Goal: Information Seeking & Learning: Check status

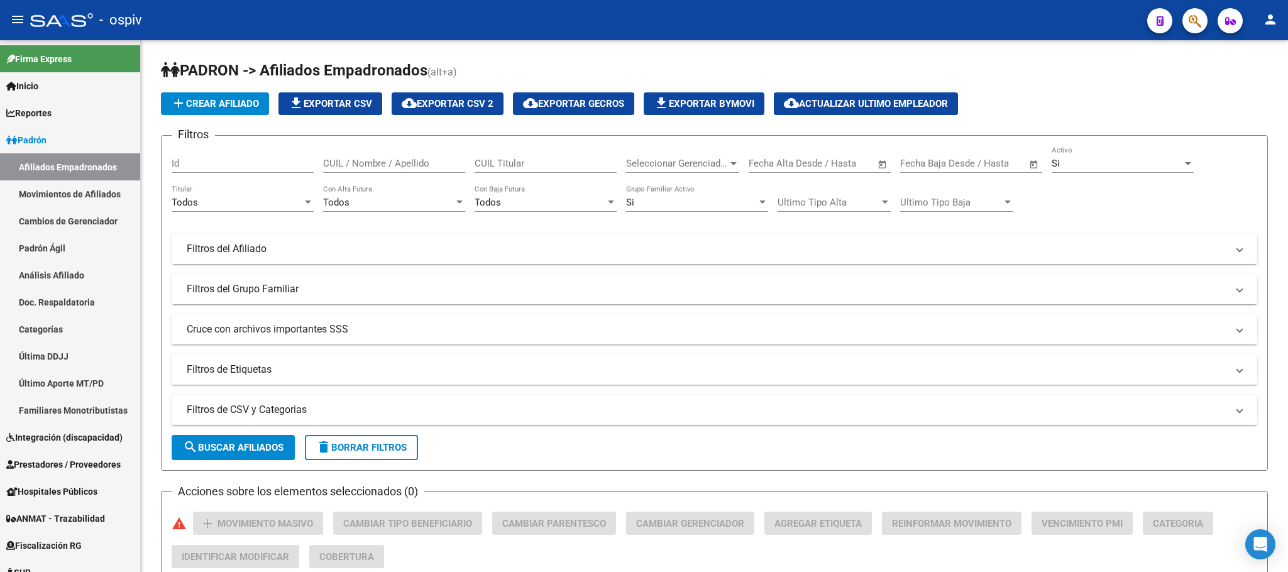
click at [1196, 28] on span "button" at bounding box center [1195, 21] width 13 height 26
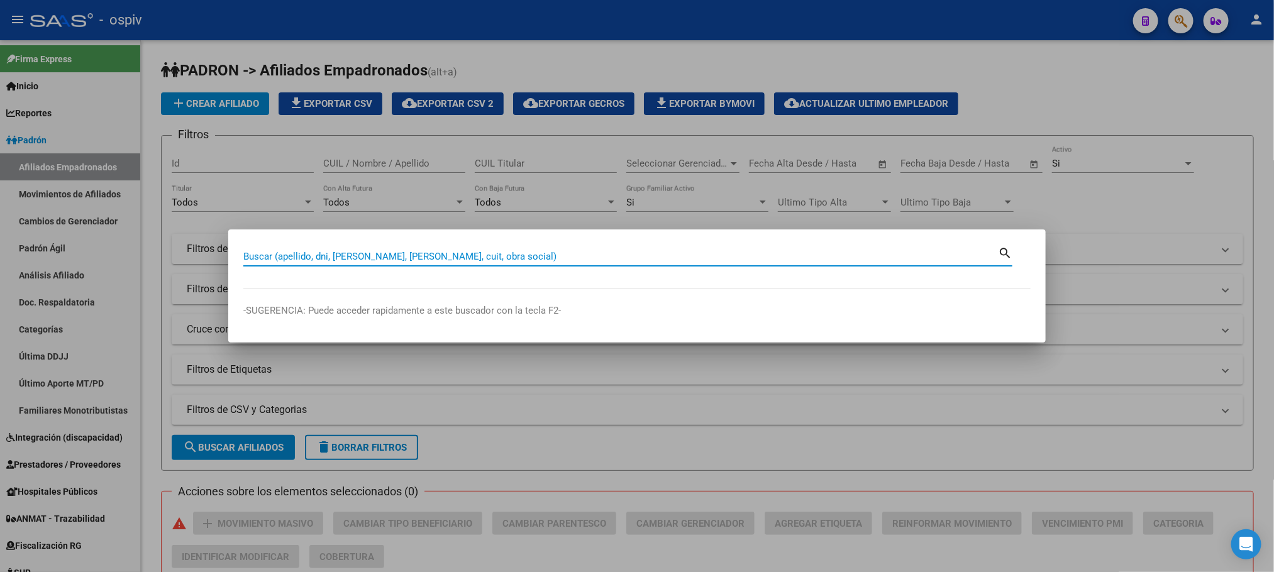
paste input "25913917"
type input "25913917"
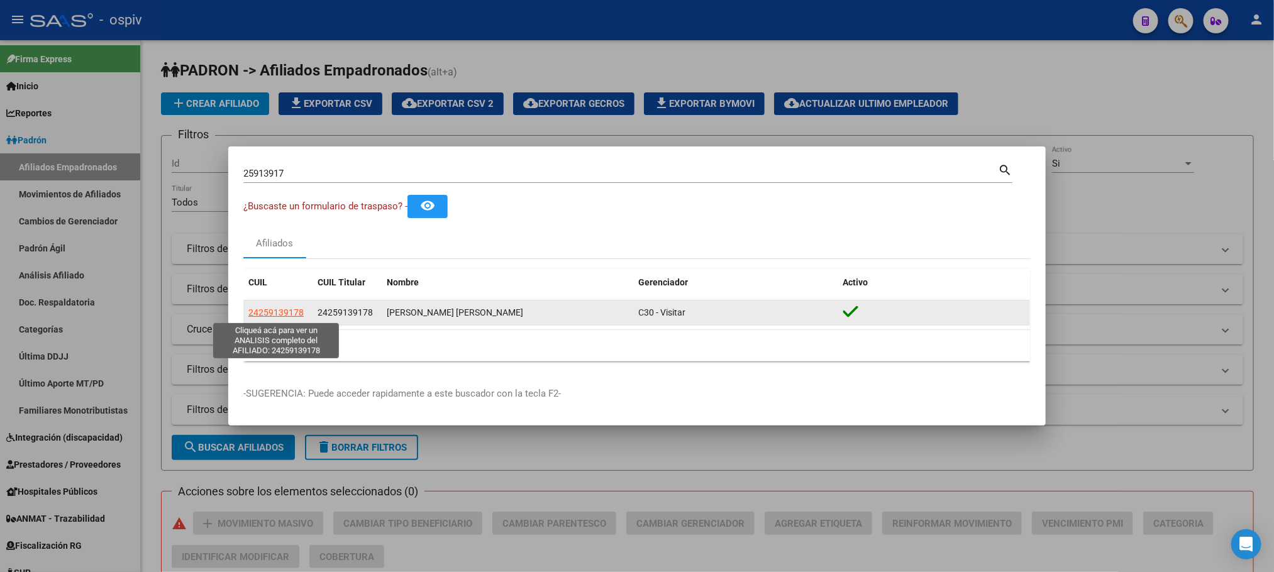
click at [262, 309] on span "24259139178" at bounding box center [275, 312] width 55 height 10
type textarea "24259139178"
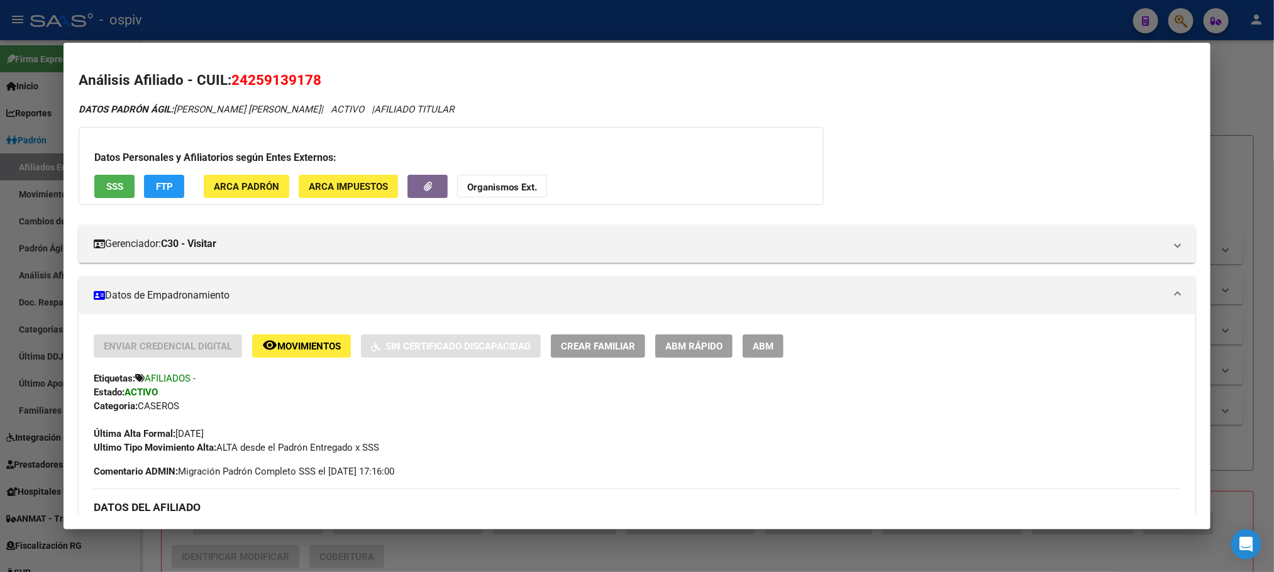
click at [595, 19] on div at bounding box center [637, 286] width 1274 height 572
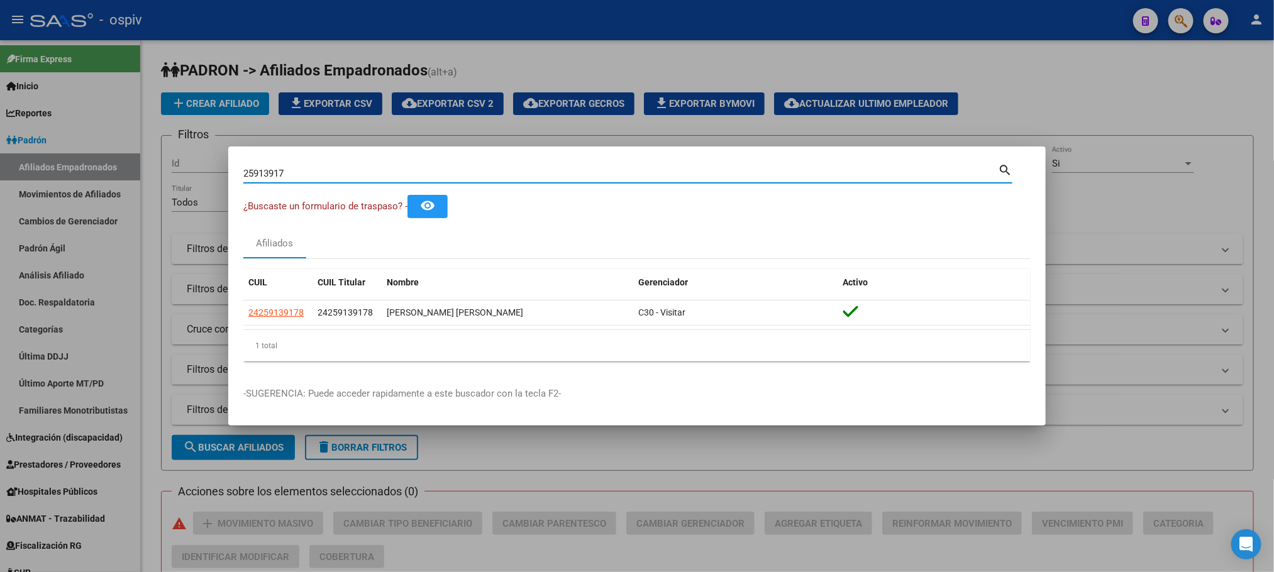
drag, startPoint x: 330, startPoint y: 168, endPoint x: 229, endPoint y: 178, distance: 101.6
click at [227, 180] on div "25913917 Buscar (apellido, dni, cuil, nro traspaso, cuit, obra social) search ¿…" at bounding box center [637, 286] width 1274 height 572
drag, startPoint x: 262, startPoint y: 167, endPoint x: 820, endPoint y: 173, distance: 558.2
click at [828, 173] on input "25913917" at bounding box center [620, 173] width 754 height 11
drag, startPoint x: 338, startPoint y: 176, endPoint x: 176, endPoint y: 172, distance: 161.6
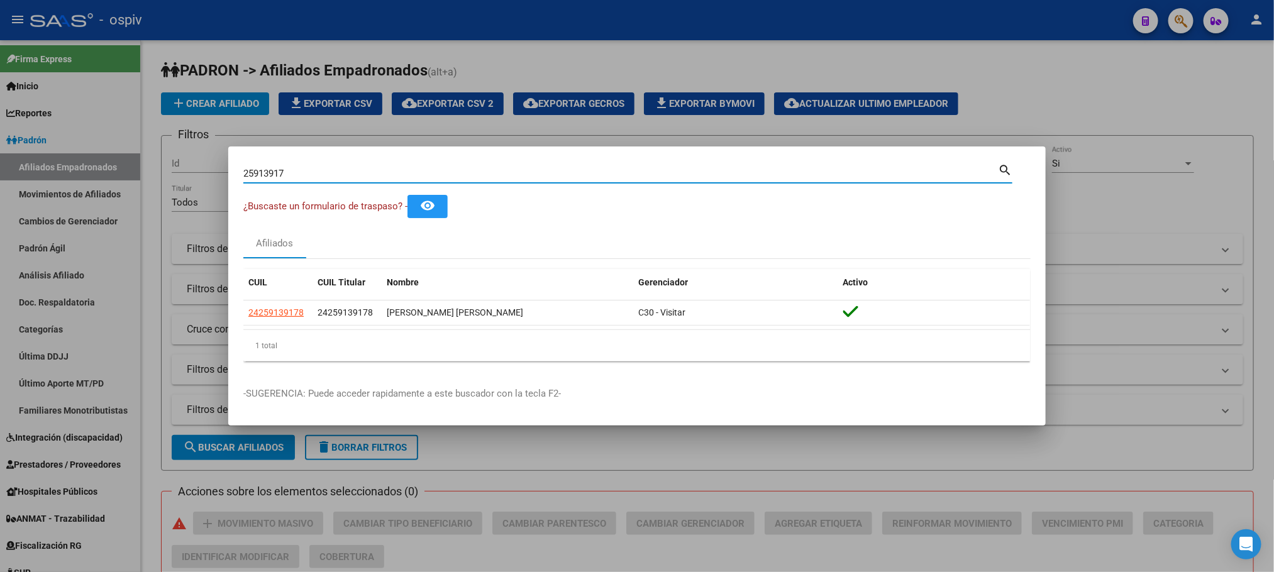
click at [176, 172] on div "25913917 Buscar (apellido, dni, cuil, nro traspaso, cuit, obra social) search ¿…" at bounding box center [637, 286] width 1274 height 572
paste input "5239894"
type input "52398947"
drag, startPoint x: 308, startPoint y: 242, endPoint x: 317, endPoint y: 241, distance: 9.4
click at [309, 242] on div "Afiliados" at bounding box center [636, 243] width 787 height 30
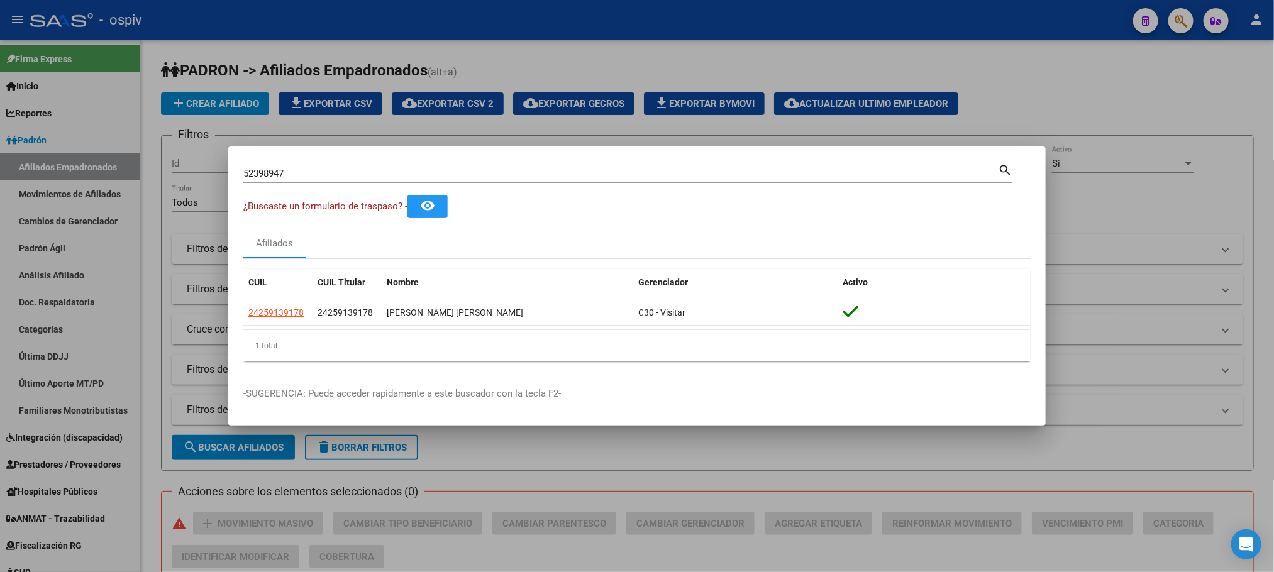
click at [305, 170] on input "52398947" at bounding box center [620, 173] width 754 height 11
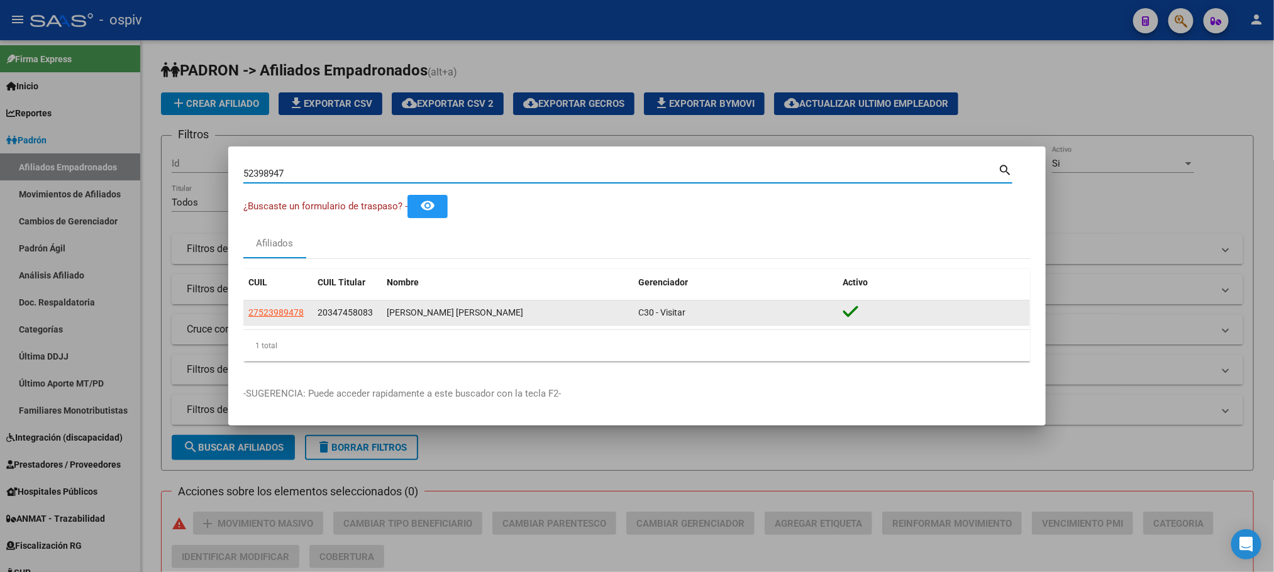
click at [287, 317] on span "27523989478" at bounding box center [275, 312] width 55 height 10
type textarea "27523989478"
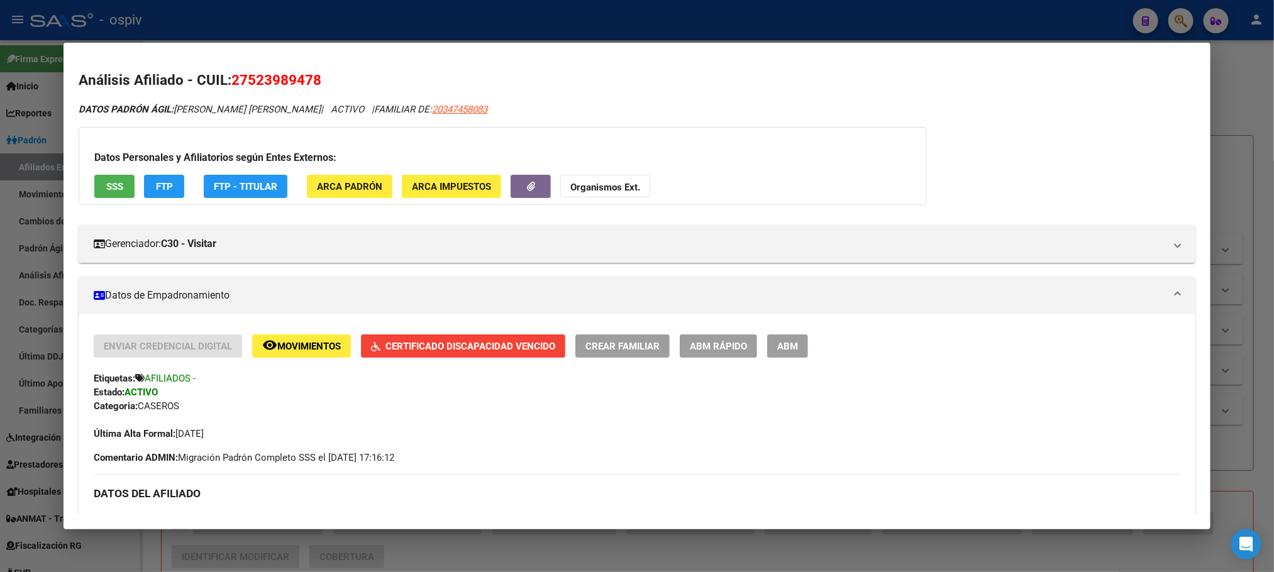
click at [497, 25] on div at bounding box center [637, 286] width 1274 height 572
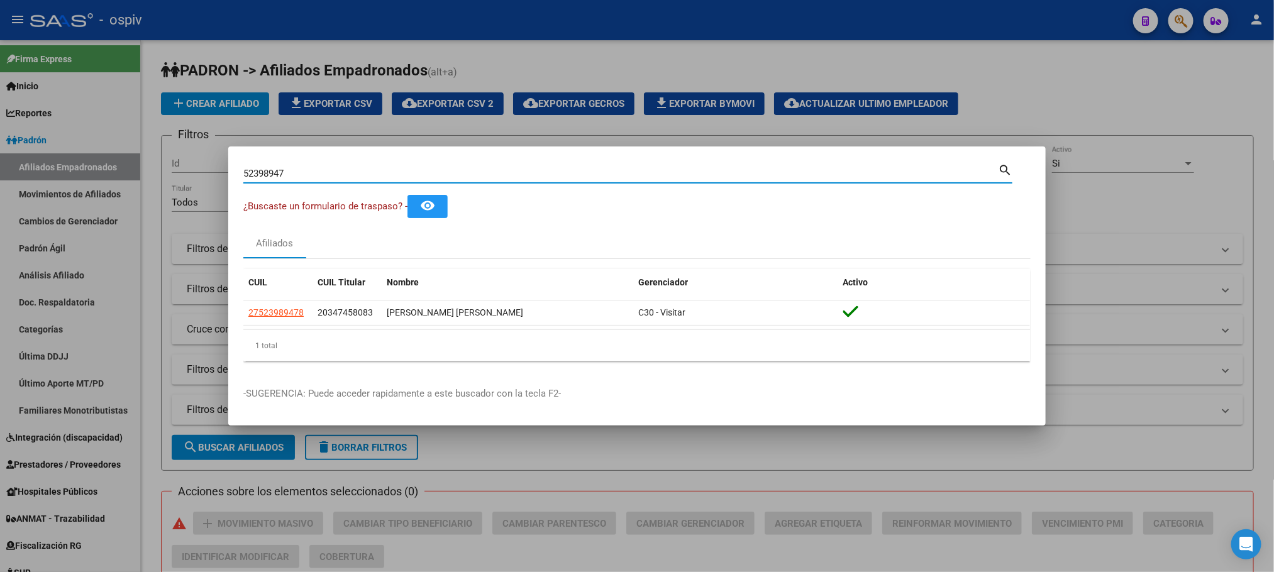
drag, startPoint x: 310, startPoint y: 175, endPoint x: 167, endPoint y: 158, distance: 144.3
click at [151, 163] on div "52398947 Buscar (apellido, dni, cuil, nro traspaso, cuit, obra social) search ¿…" at bounding box center [637, 286] width 1274 height 572
paste input "45429816"
type input "45429816"
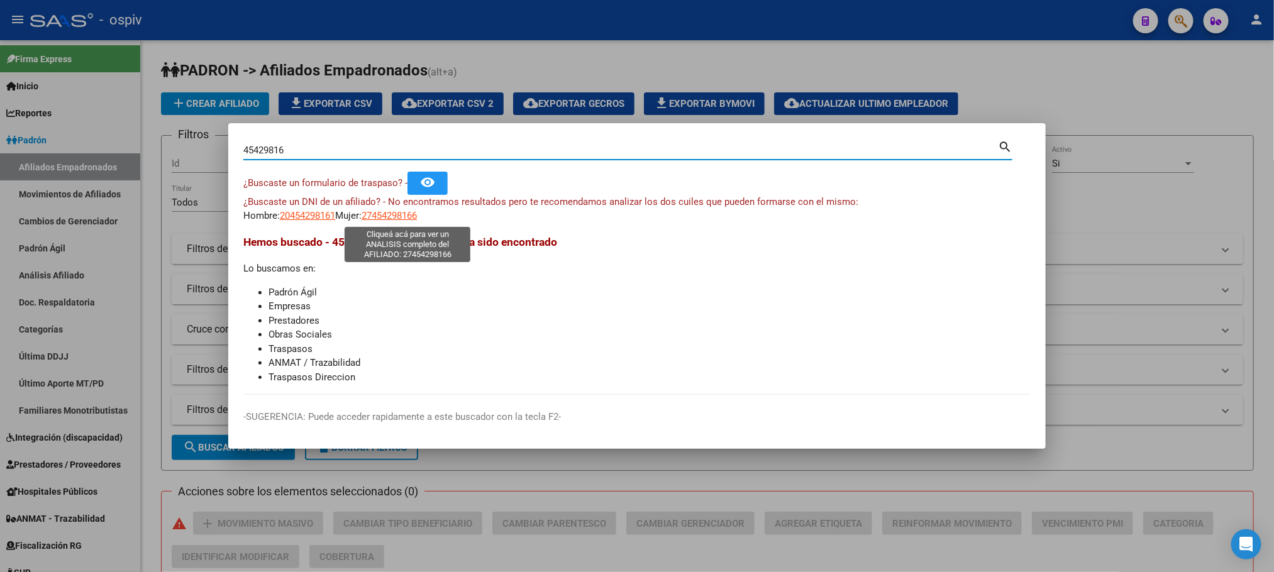
click at [402, 216] on span "27454298166" at bounding box center [388, 215] width 55 height 11
type textarea "27454298166"
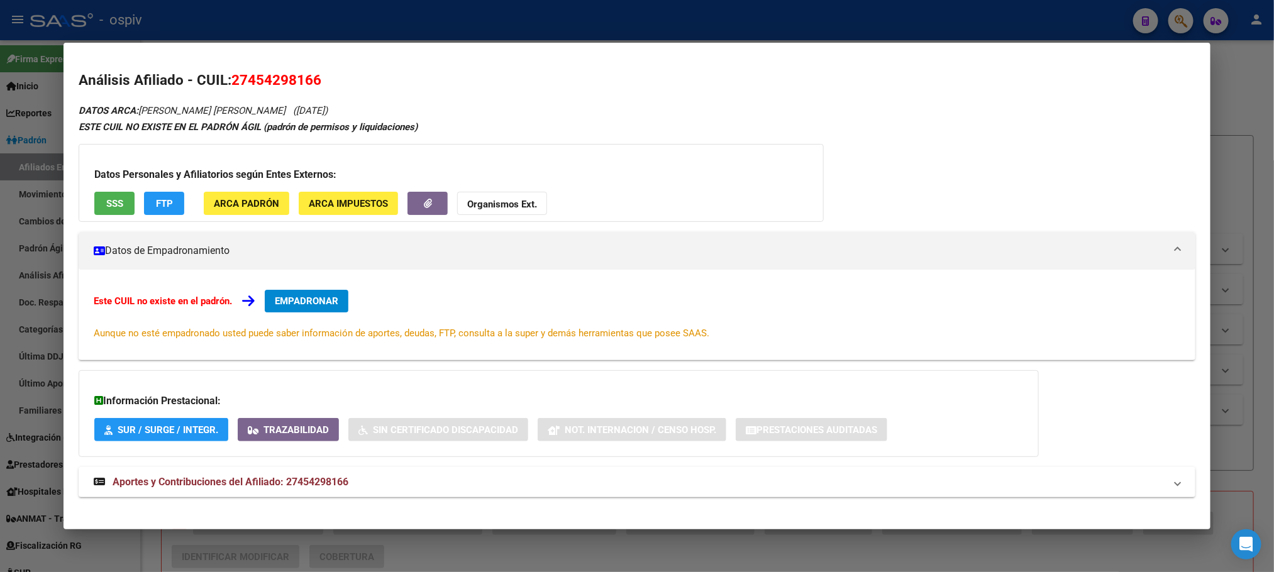
scroll to position [11, 0]
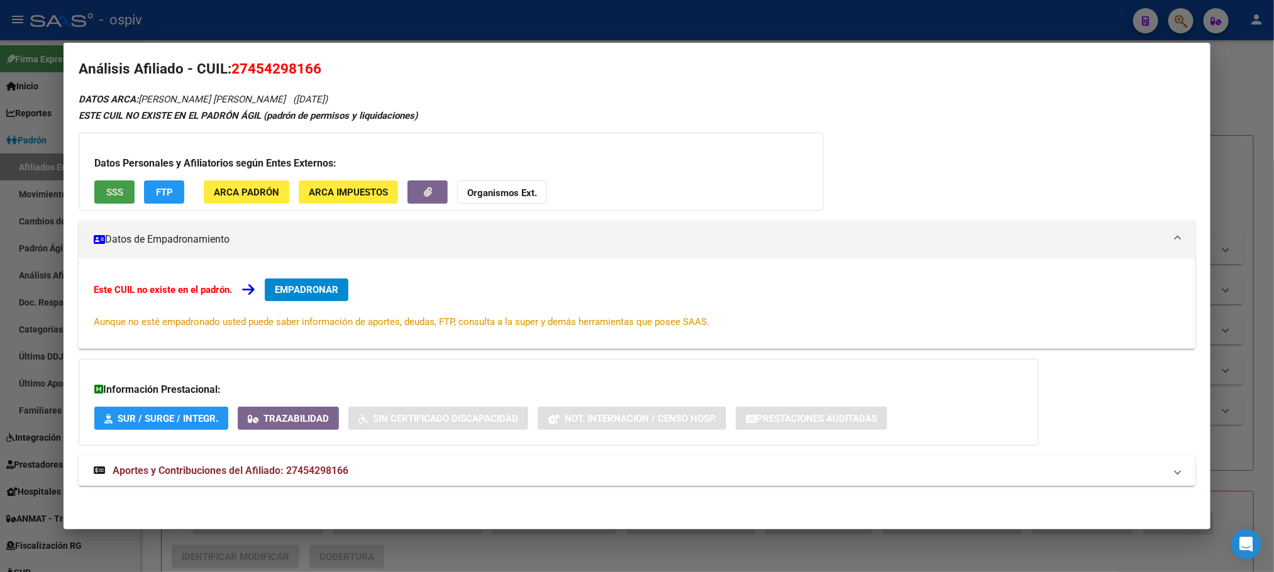
click at [108, 184] on button "SSS" at bounding box center [114, 191] width 40 height 23
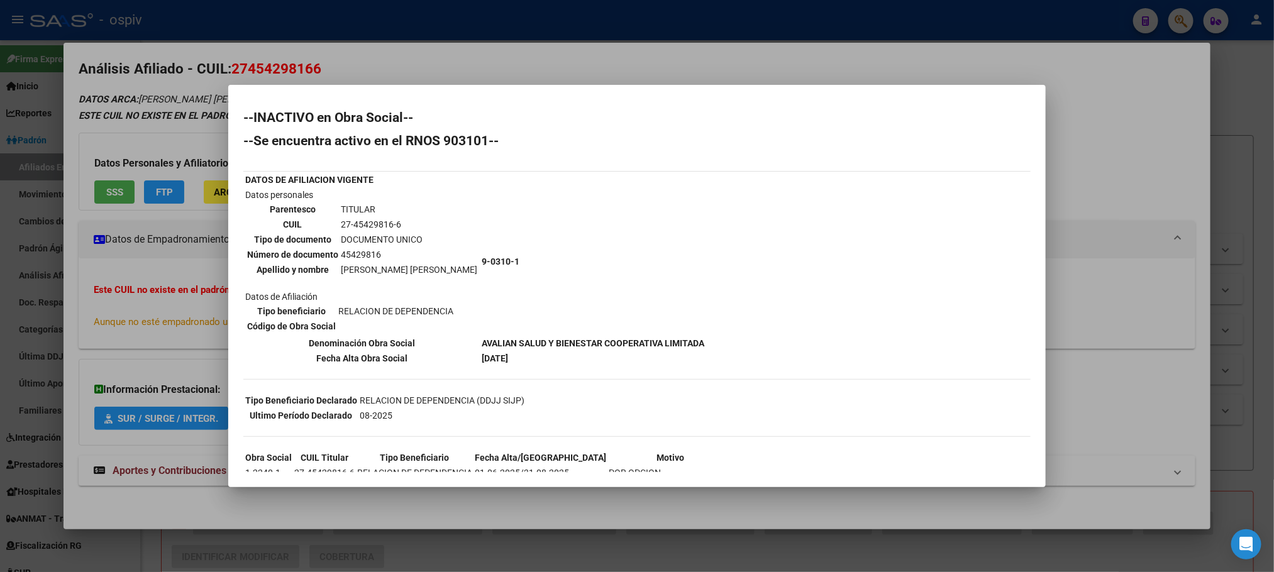
scroll to position [72, 0]
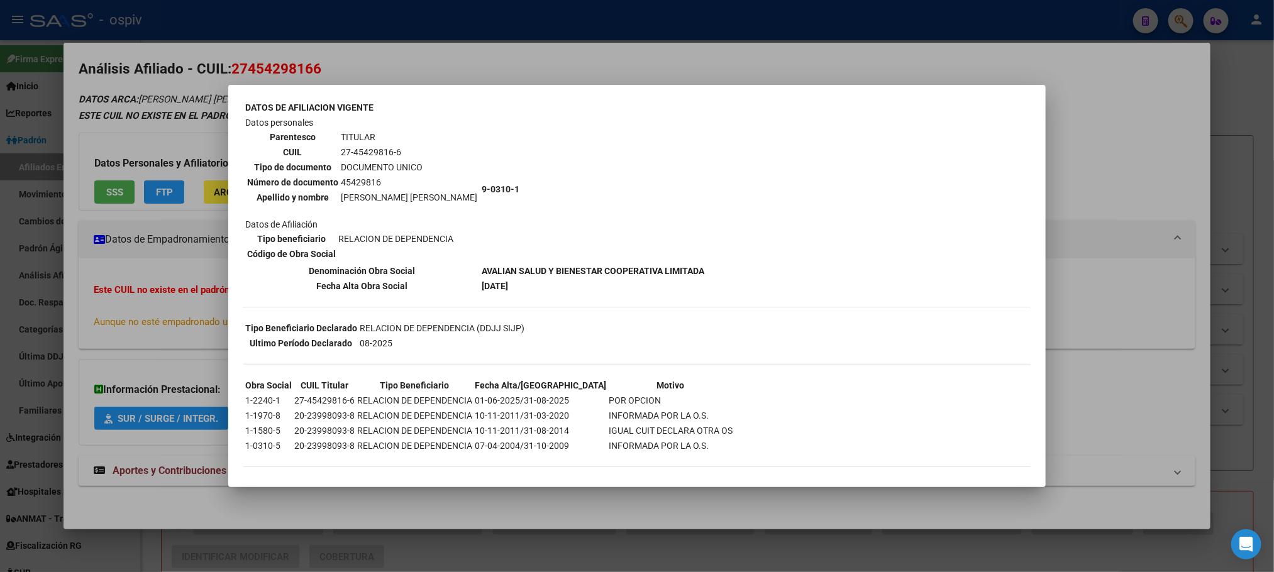
click at [500, 17] on div at bounding box center [637, 286] width 1274 height 572
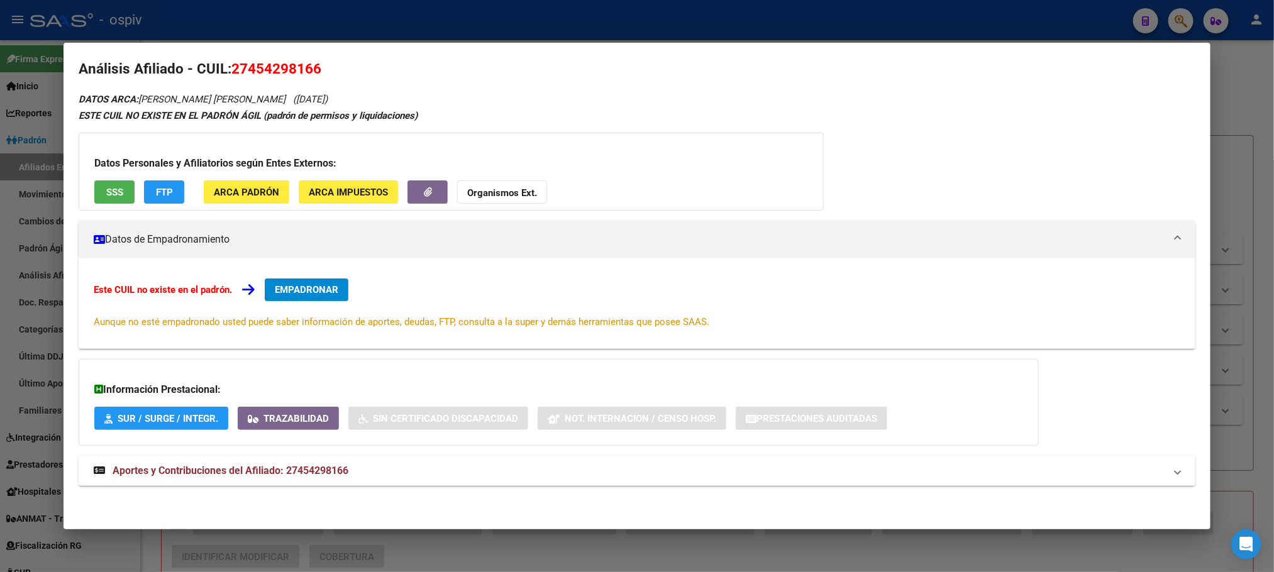
click at [116, 194] on span "SSS" at bounding box center [114, 192] width 17 height 11
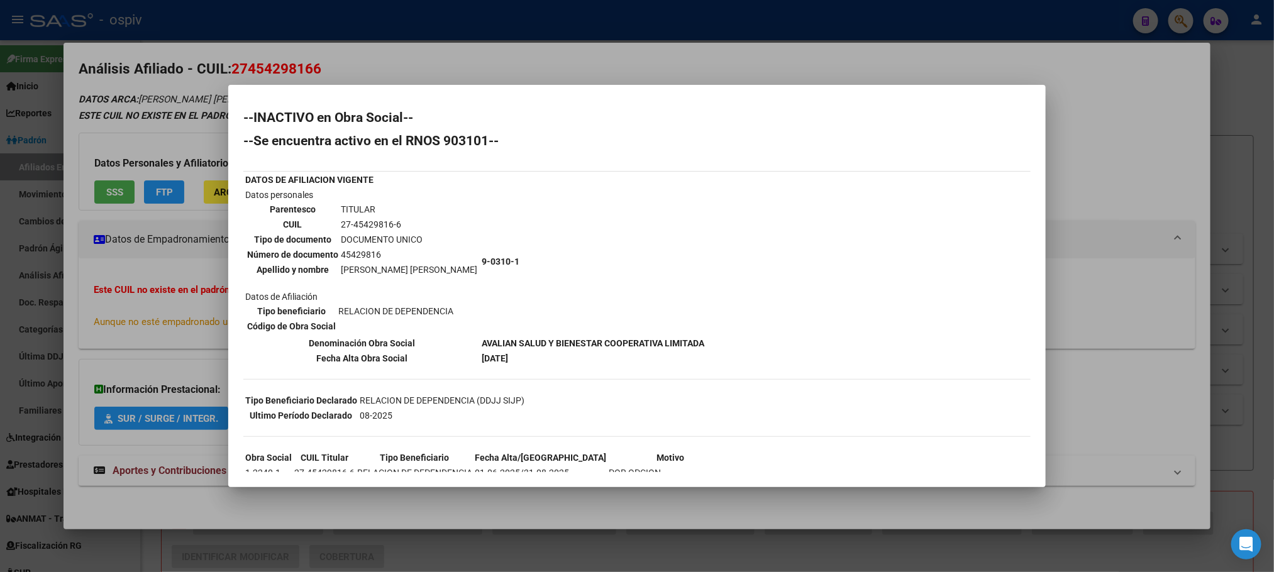
click at [368, 253] on td "45429816" at bounding box center [409, 255] width 138 height 14
copy td "45429816"
click at [345, 40] on div at bounding box center [637, 286] width 1274 height 572
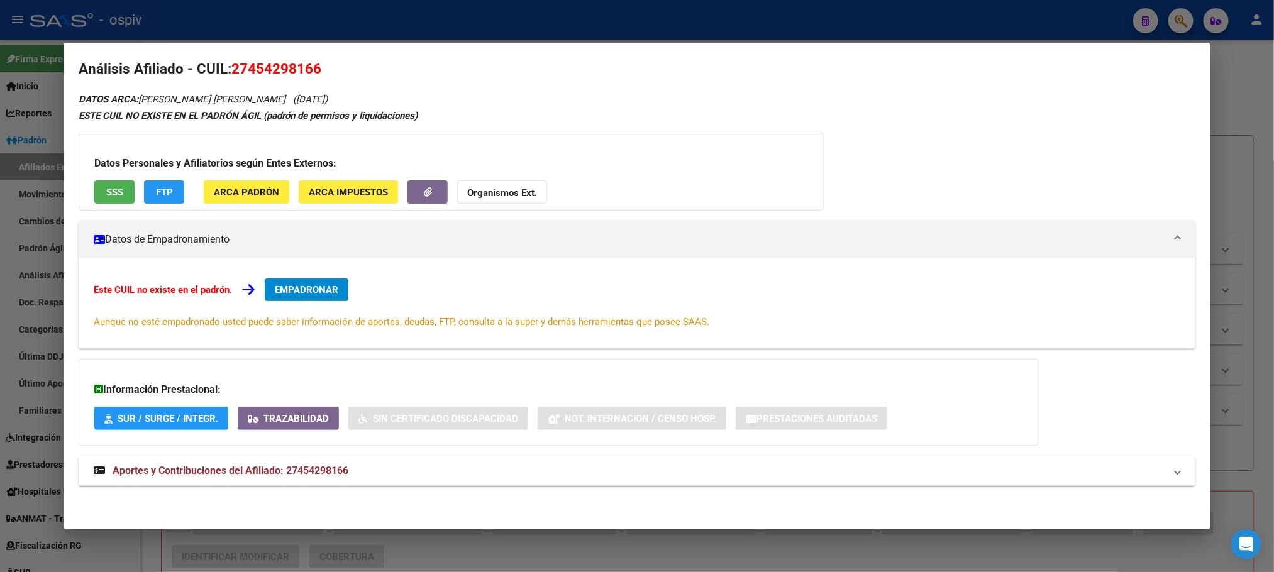
click at [348, 21] on div at bounding box center [637, 286] width 1274 height 572
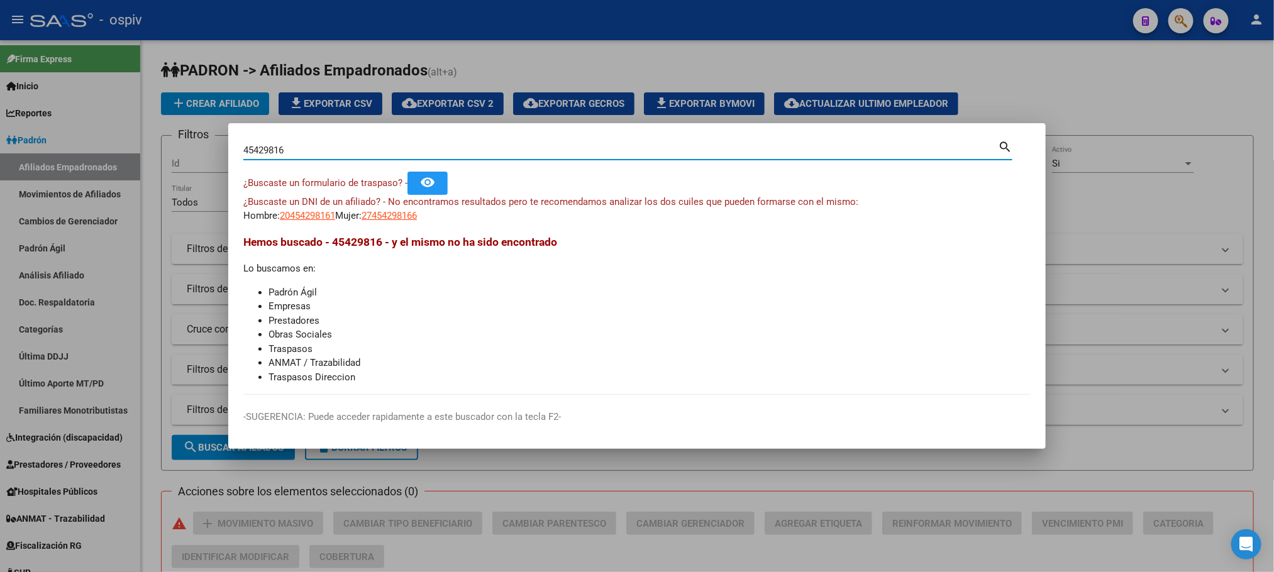
drag, startPoint x: 292, startPoint y: 151, endPoint x: 204, endPoint y: 147, distance: 88.7
click at [204, 147] on div "45429816 Buscar (apellido, dni, cuil, nro traspaso, cuit, obra social) search ¿…" at bounding box center [637, 286] width 1274 height 572
paste input "17874569"
type input "17874569"
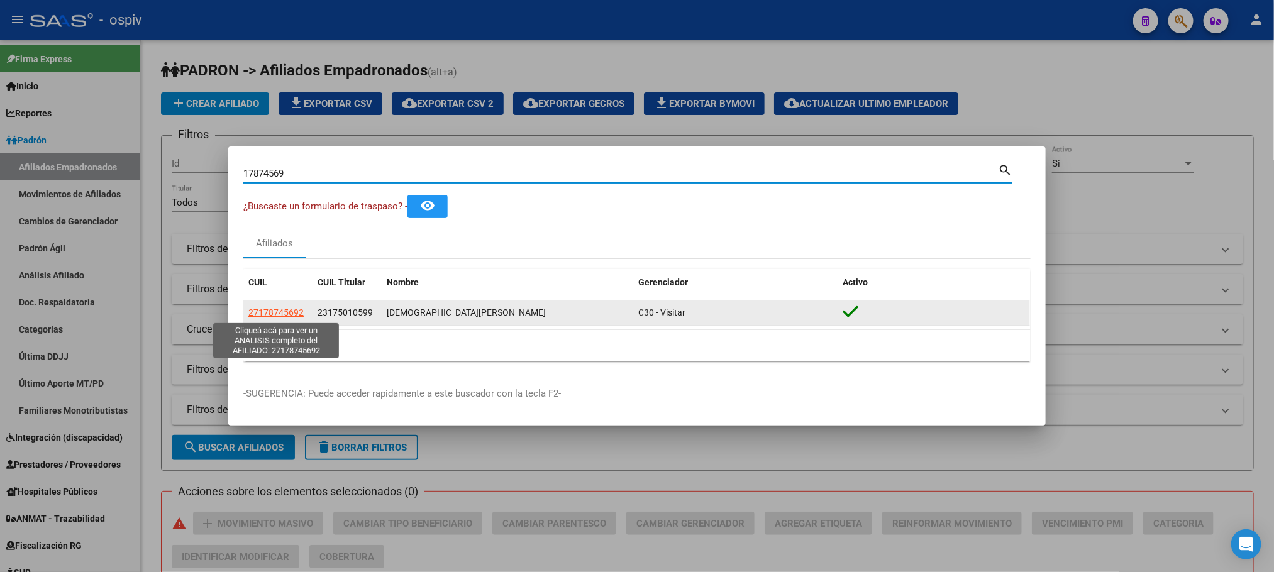
click at [273, 312] on span "27178745692" at bounding box center [275, 312] width 55 height 10
type textarea "27178745692"
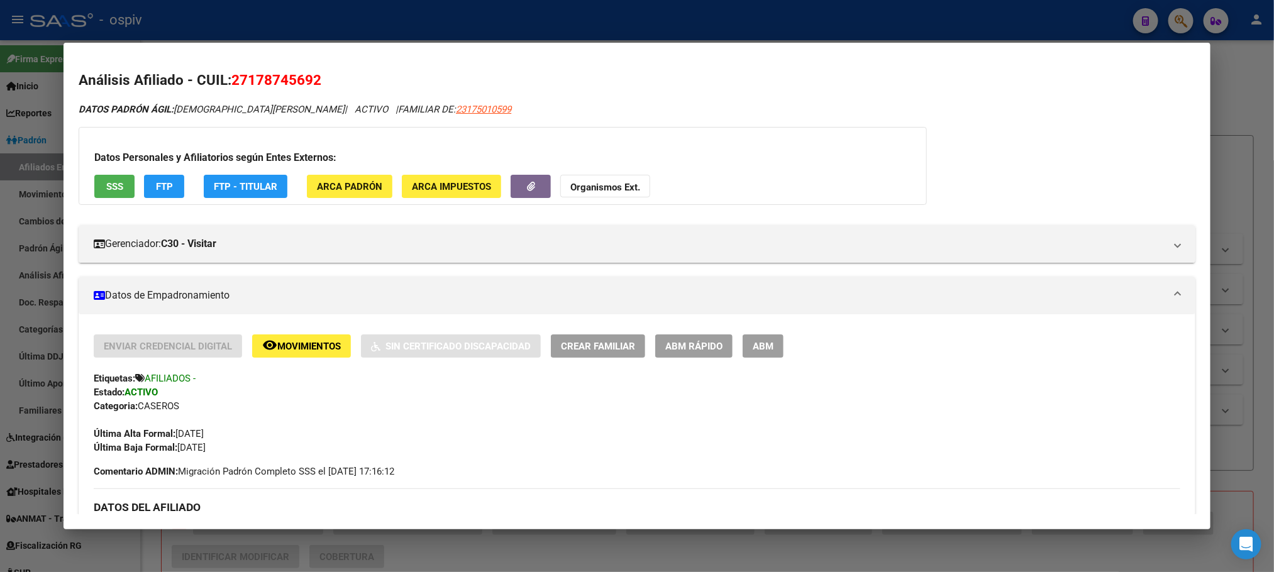
click at [313, 23] on div at bounding box center [637, 286] width 1274 height 572
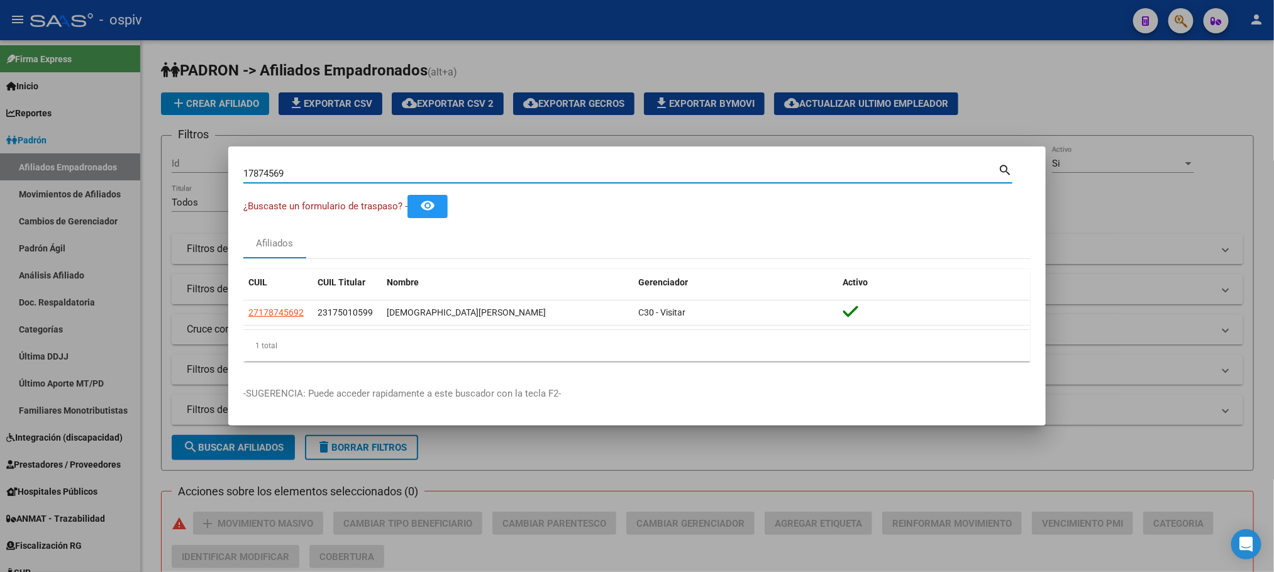
drag, startPoint x: 287, startPoint y: 172, endPoint x: 183, endPoint y: 164, distance: 104.0
click at [183, 164] on div "17874569 Buscar (apellido, dni, cuil, nro traspaso, cuit, obra social) search ¿…" at bounding box center [637, 286] width 1274 height 572
paste input "59930046"
drag, startPoint x: 323, startPoint y: 170, endPoint x: 176, endPoint y: 147, distance: 148.9
click at [176, 147] on div "59930046 Buscar (apellido, dni, cuil, nro traspaso, cuit, obra social) search ¿…" at bounding box center [637, 286] width 1274 height 572
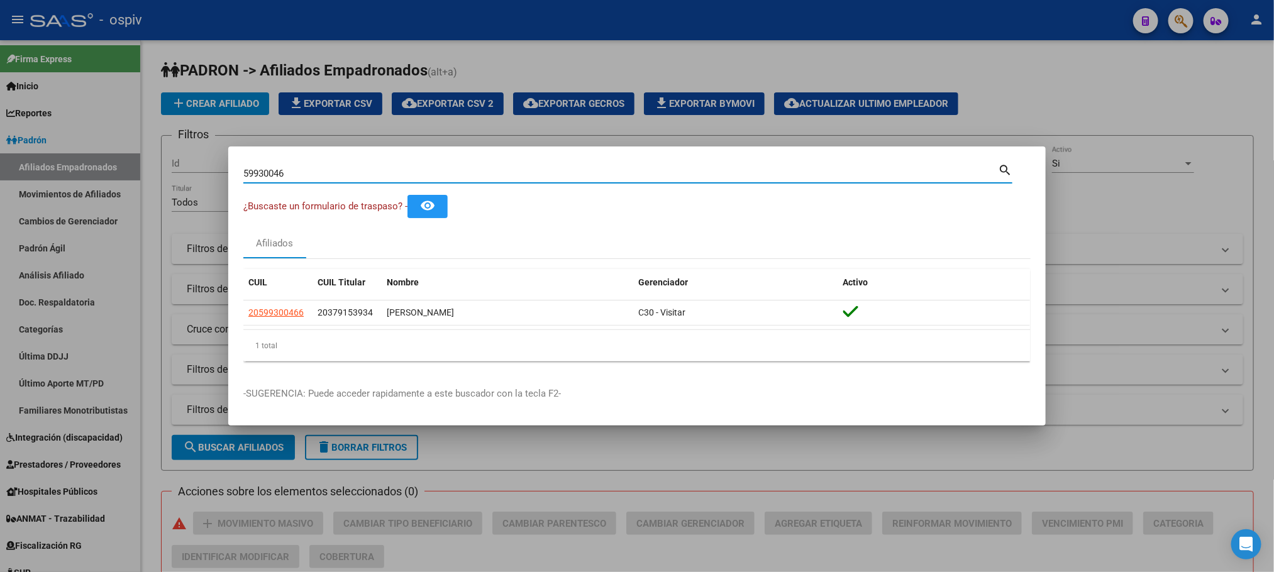
paste input "4843638"
drag, startPoint x: 307, startPoint y: 170, endPoint x: 202, endPoint y: 161, distance: 105.3
click at [198, 163] on div "48436386 Buscar (apellido, dni, cuil, nro traspaso, cuit, obra social) search ¿…" at bounding box center [637, 286] width 1274 height 572
paste input "6212069"
type input "46212069"
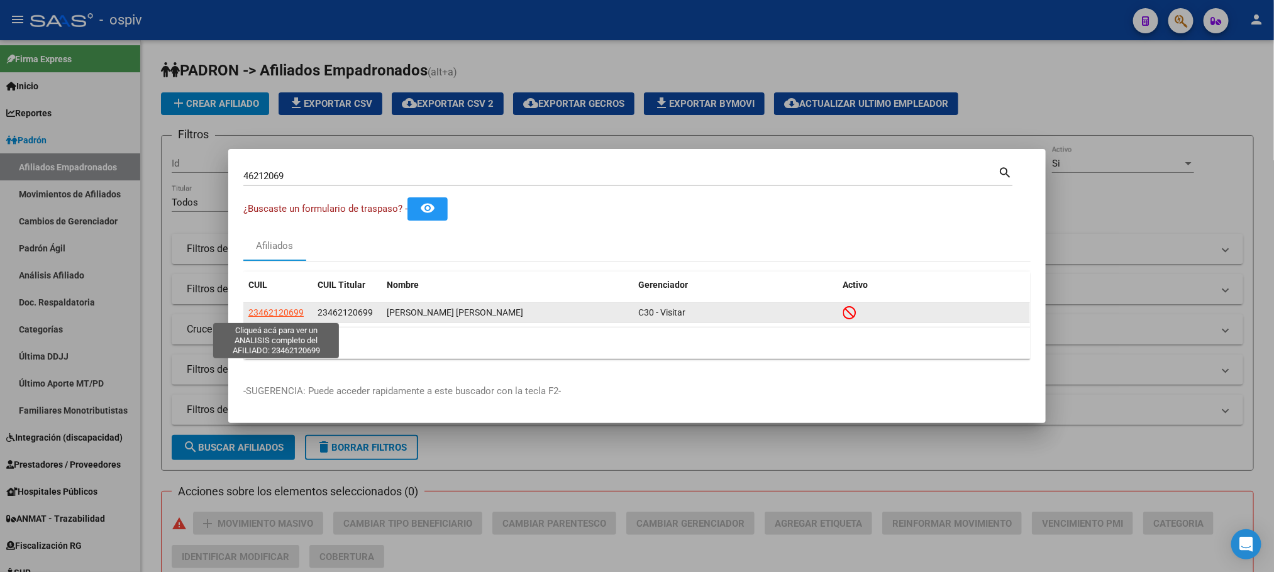
click at [281, 311] on span "23462120699" at bounding box center [275, 312] width 55 height 10
type textarea "23462120699"
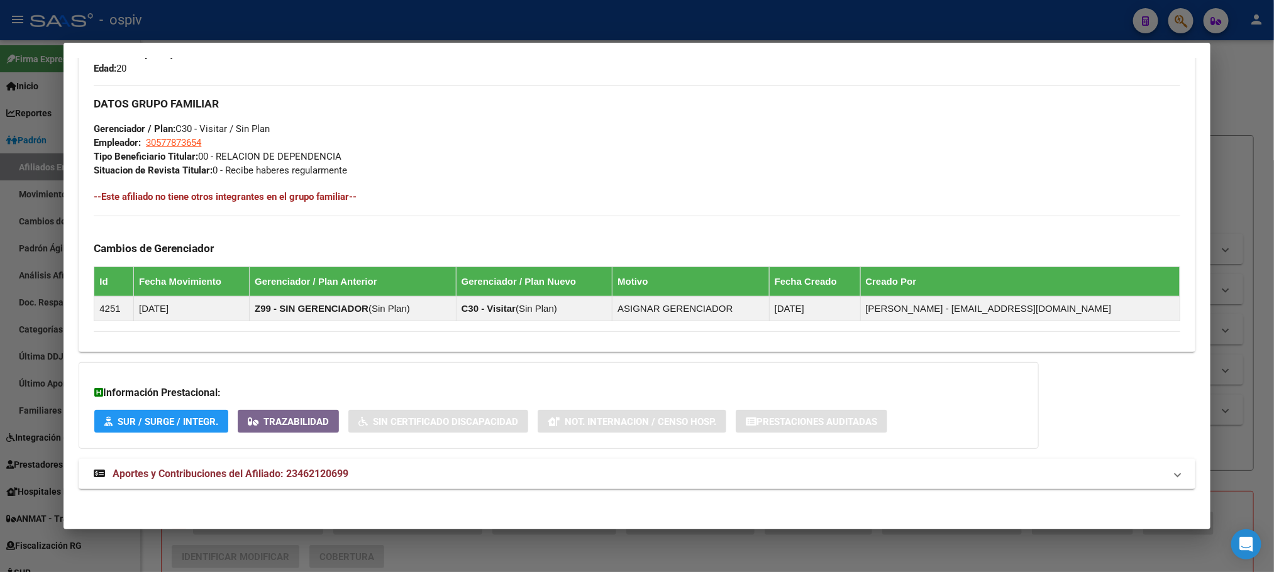
scroll to position [607, 0]
